Goal: Information Seeking & Learning: Find specific fact

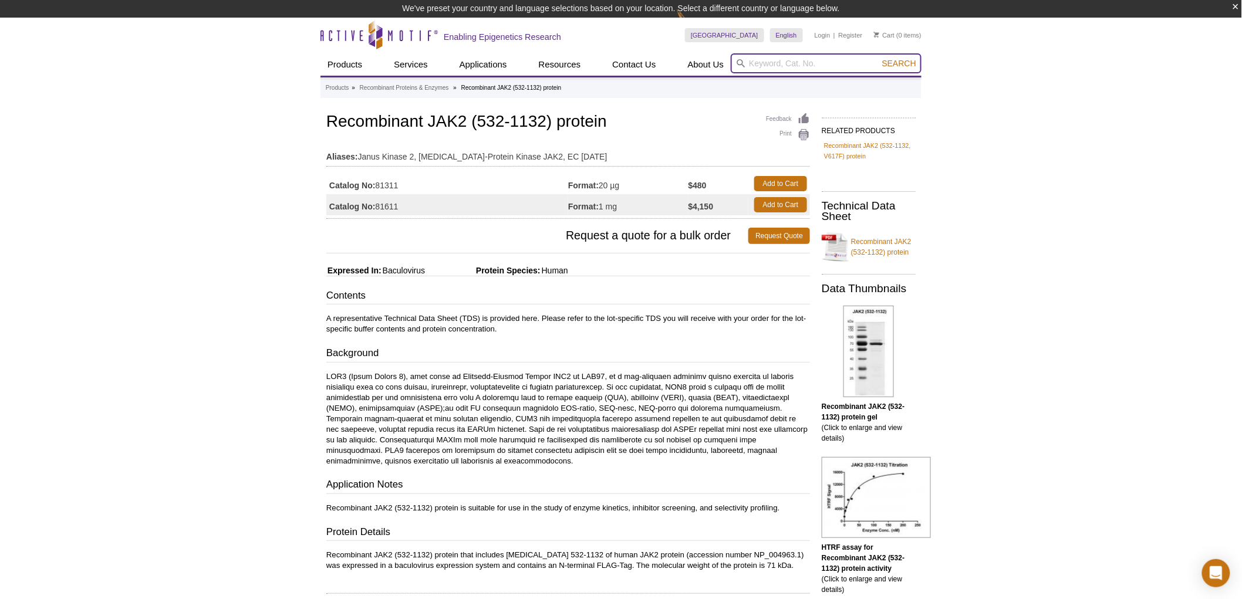
click at [758, 66] on input "search" at bounding box center [826, 63] width 191 height 20
type input "vgf"
click at [879, 58] on button "Search" at bounding box center [899, 63] width 41 height 11
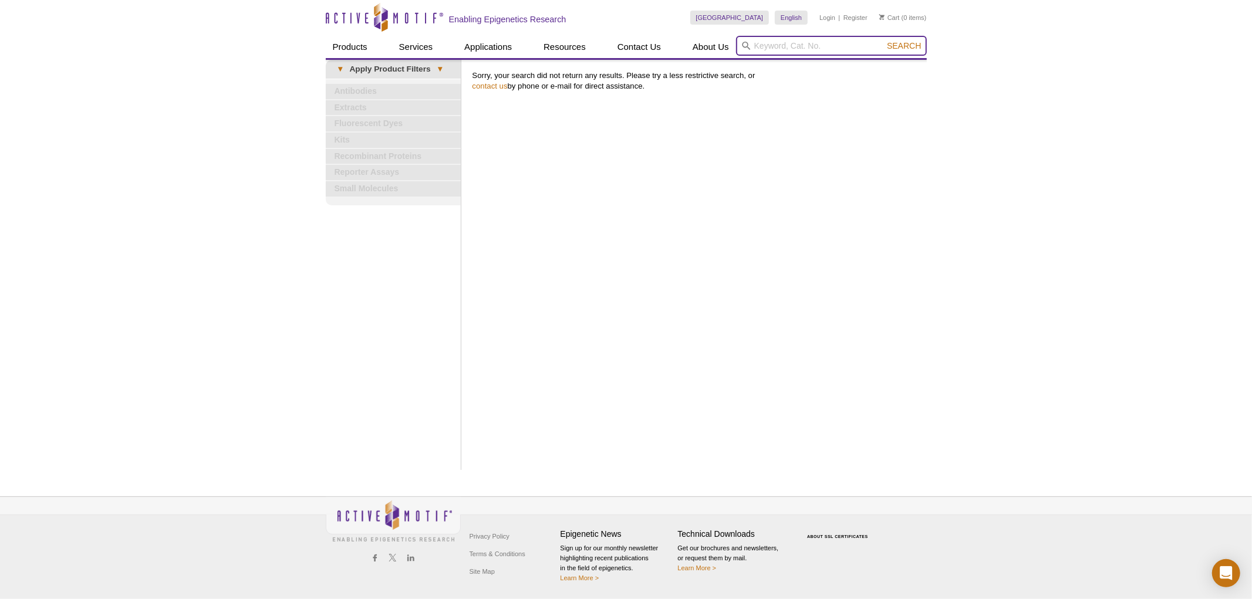
click at [805, 42] on input "search" at bounding box center [831, 46] width 191 height 20
type input "vgf"
click at [883, 40] on button "Search" at bounding box center [903, 45] width 41 height 11
